Goal: Task Accomplishment & Management: Use online tool/utility

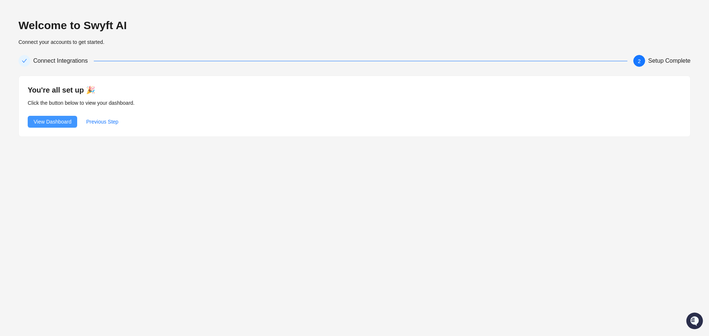
click at [50, 121] on span "View Dashboard" at bounding box center [53, 122] width 38 height 8
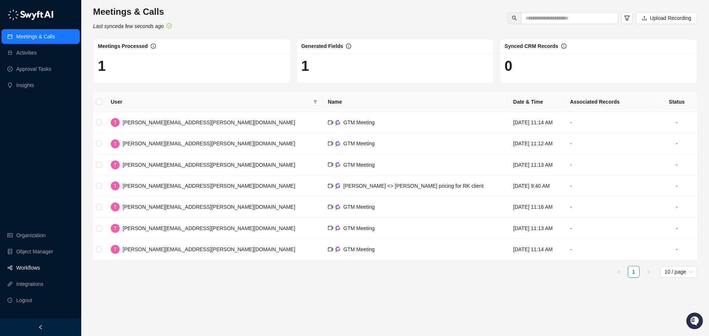
click at [32, 268] on link "Workflows" at bounding box center [28, 268] width 24 height 15
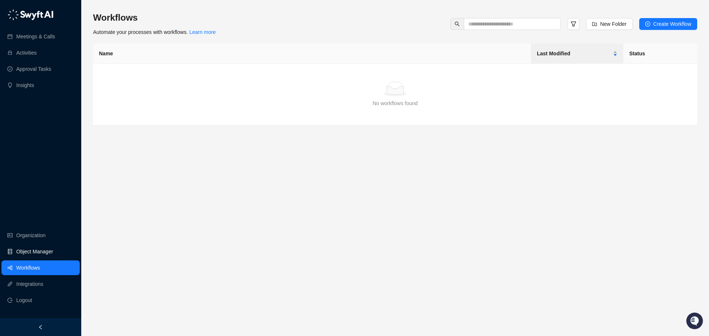
click at [28, 250] on link "Object Manager" at bounding box center [34, 252] width 37 height 15
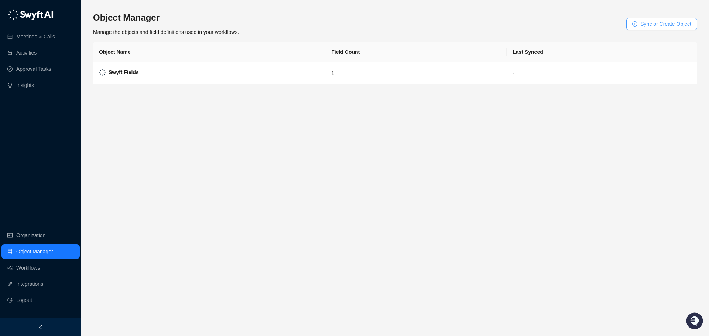
click at [653, 24] on span "Sync or Create Object" at bounding box center [665, 24] width 51 height 8
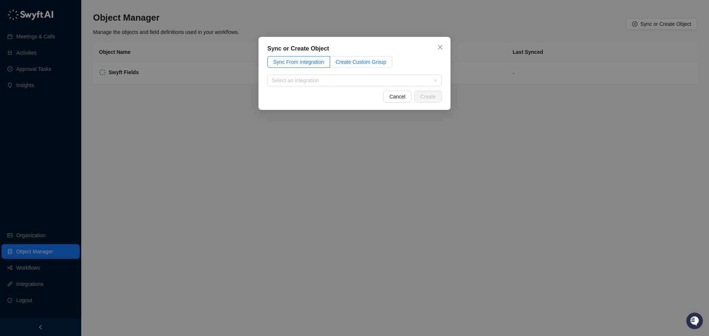
click at [360, 60] on span "Create Custom Group" at bounding box center [361, 62] width 51 height 6
click at [317, 61] on span "Sync From Integration" at bounding box center [298, 62] width 51 height 6
click at [333, 82] on input "search" at bounding box center [352, 80] width 161 height 11
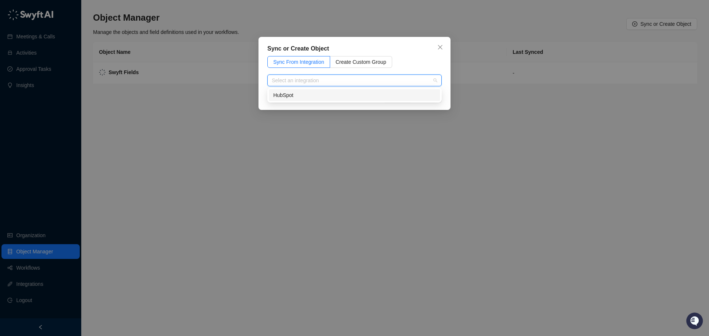
click at [305, 96] on div "HubSpot" at bounding box center [354, 95] width 163 height 8
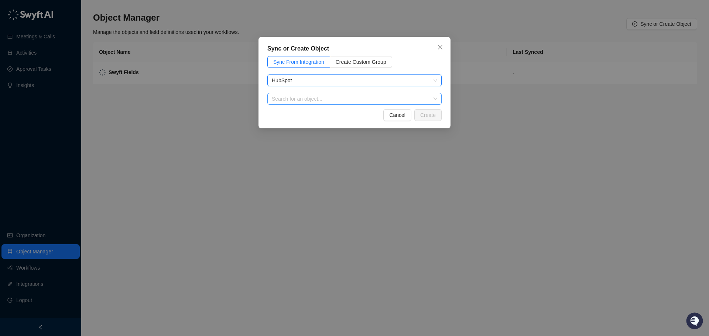
click at [334, 97] on input "search" at bounding box center [352, 98] width 161 height 11
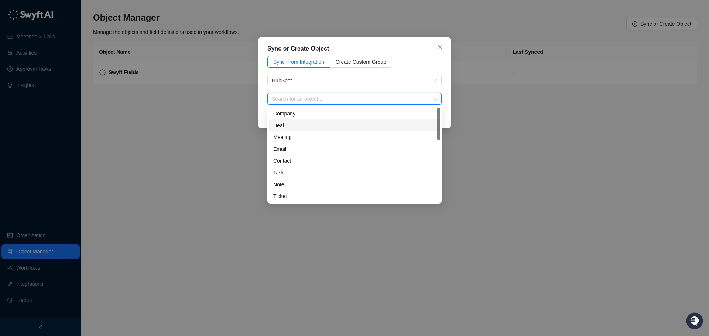
click at [277, 123] on div "Deal" at bounding box center [354, 126] width 163 height 8
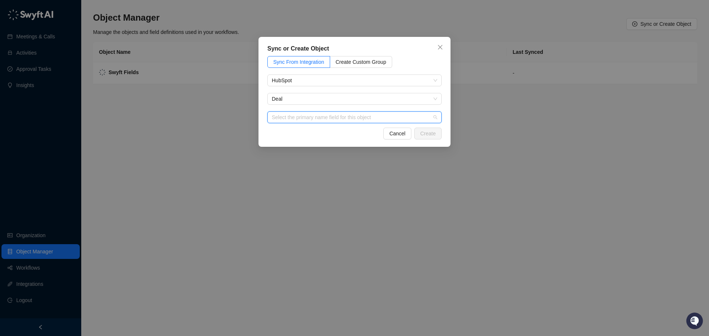
click at [335, 119] on input "search" at bounding box center [352, 117] width 161 height 11
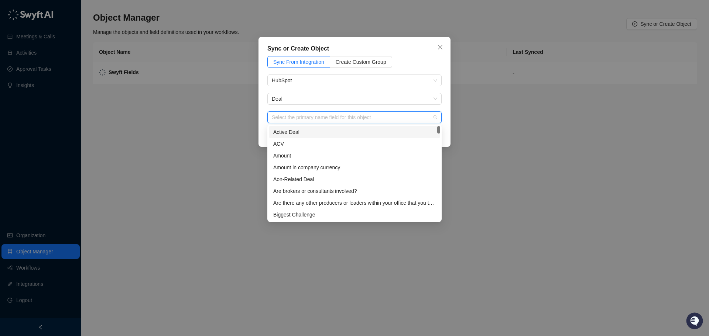
click at [307, 132] on div "Active Deal" at bounding box center [354, 132] width 163 height 8
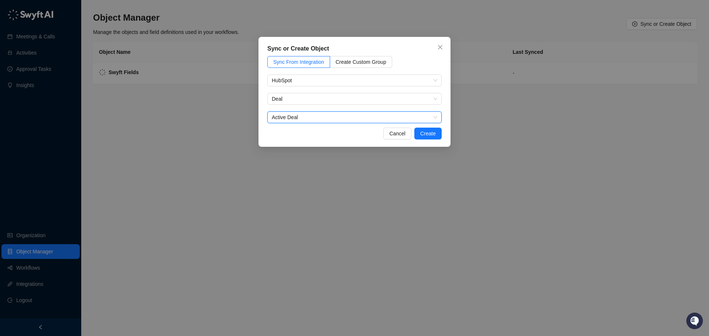
click at [304, 117] on span "Active Deal" at bounding box center [354, 117] width 165 height 11
type input "**********"
click at [298, 134] on div "LineSlip Deal Stage" at bounding box center [354, 132] width 163 height 8
click at [394, 134] on span "Cancel" at bounding box center [397, 134] width 16 height 8
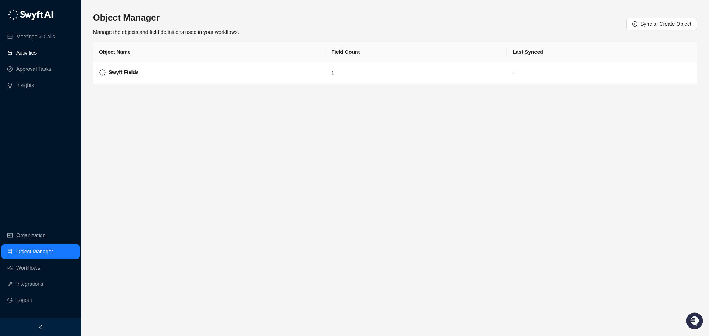
click at [24, 50] on link "Activities" at bounding box center [26, 52] width 20 height 15
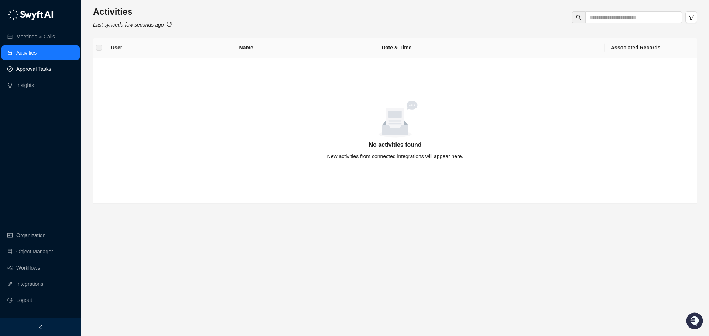
click at [39, 67] on link "Approval Tasks" at bounding box center [33, 69] width 35 height 15
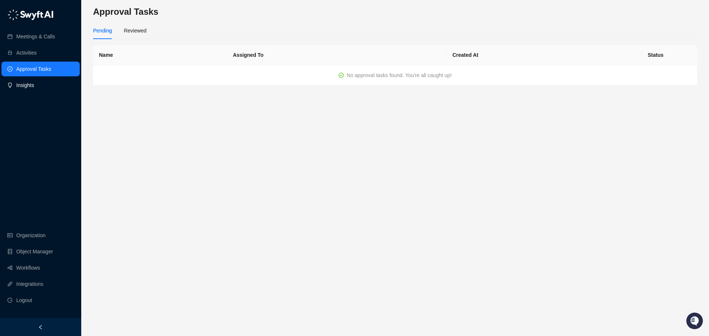
click at [31, 83] on link "Insights" at bounding box center [25, 85] width 18 height 15
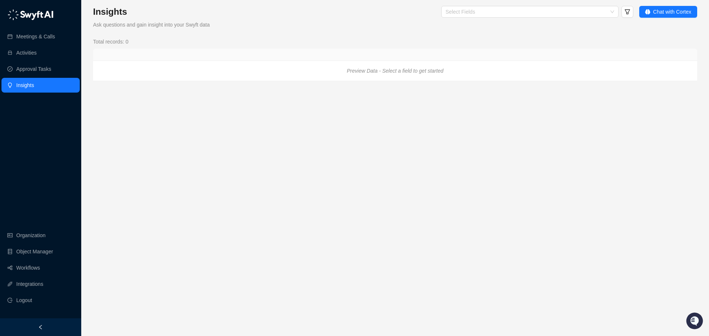
click at [403, 71] on icon "Preview Data - Select a field to get started" at bounding box center [395, 71] width 96 height 6
click at [394, 71] on icon "Preview Data - Select a field to get started" at bounding box center [395, 71] width 96 height 6
click at [31, 239] on link "Organization" at bounding box center [30, 235] width 29 height 15
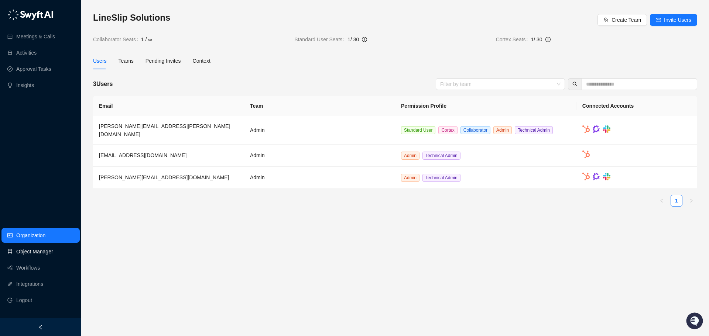
click at [41, 255] on link "Object Manager" at bounding box center [34, 252] width 37 height 15
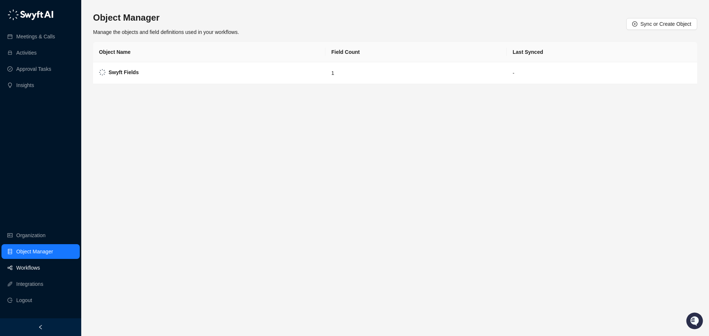
click at [31, 270] on link "Workflows" at bounding box center [28, 268] width 24 height 15
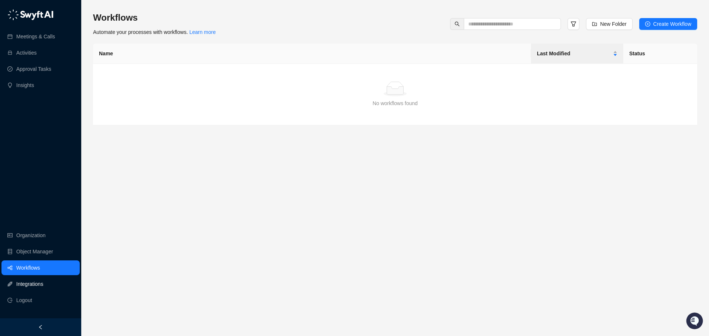
click at [28, 284] on link "Integrations" at bounding box center [29, 284] width 27 height 15
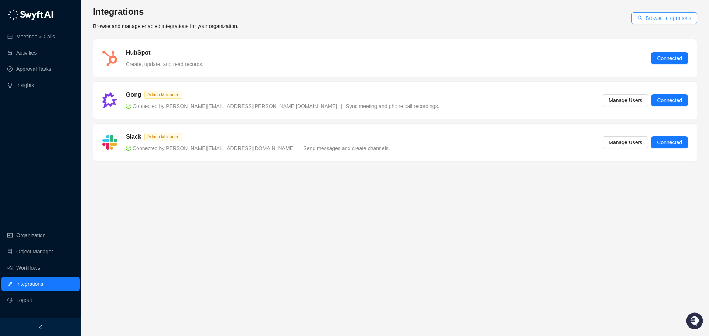
click at [663, 18] on span "Browse Integrations" at bounding box center [669, 18] width 46 height 8
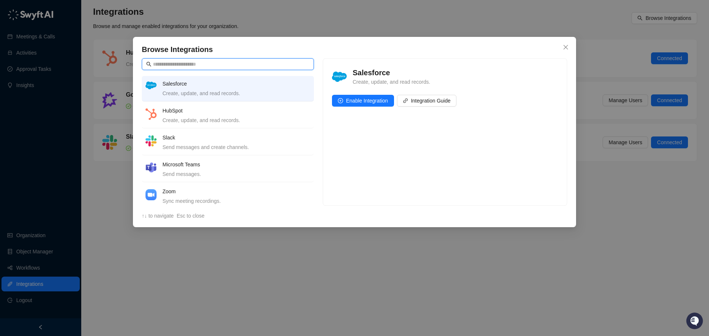
click at [176, 61] on input "text" at bounding box center [231, 64] width 157 height 8
click at [567, 45] on icon "close" at bounding box center [566, 47] width 4 height 4
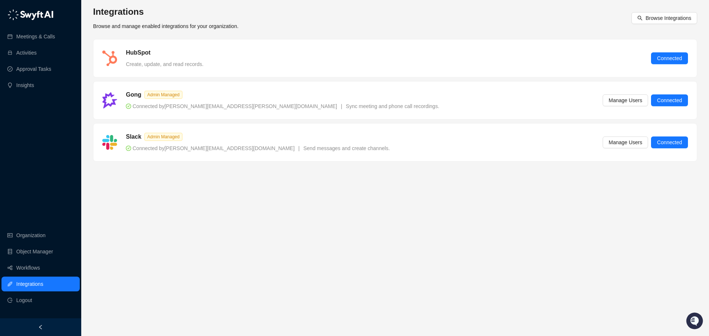
click at [337, 182] on main "Integrations Browse and manage enabled integrations for your organization. Brow…" at bounding box center [395, 168] width 604 height 325
